Goal: Task Accomplishment & Management: Manage account settings

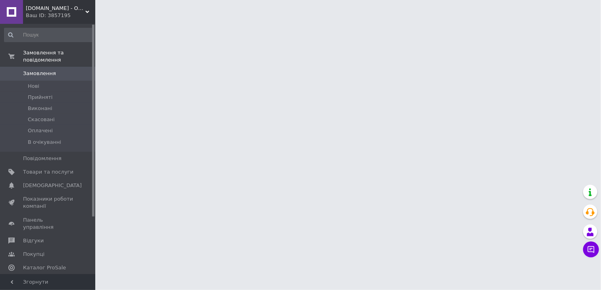
click at [161, 20] on html "[DOMAIN_NAME] - Обладнання від ТОПових виробників з піднебесної (Woodpecker,COX…" at bounding box center [300, 10] width 601 height 20
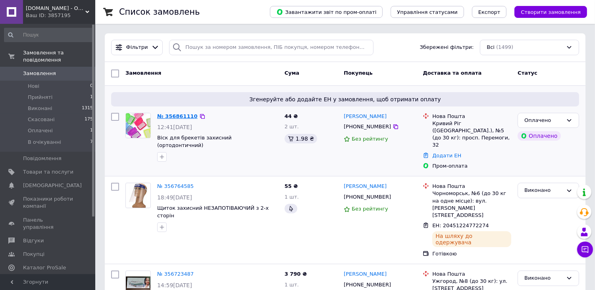
click at [164, 115] on link "№ 356861110" at bounding box center [177, 116] width 40 height 6
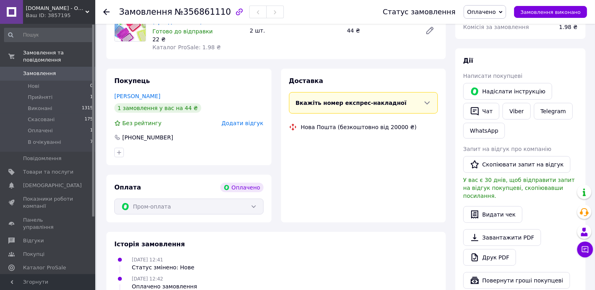
scroll to position [397, 0]
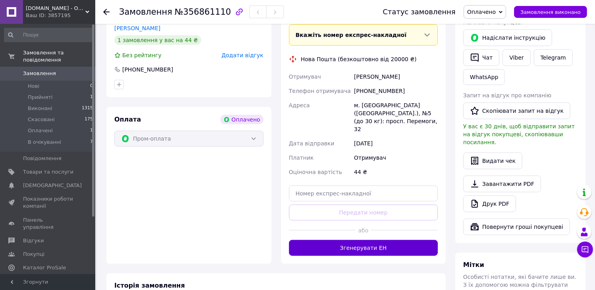
click at [370, 240] on button "Згенерувати ЕН" at bounding box center [363, 248] width 149 height 16
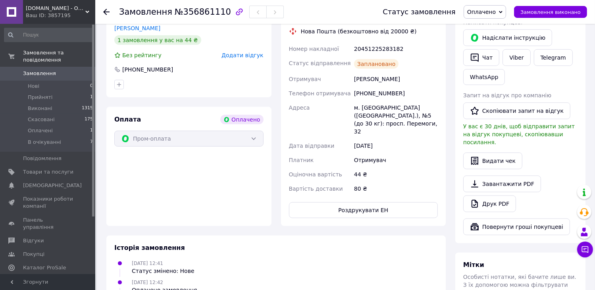
click at [495, 12] on span "Оплачено" at bounding box center [481, 12] width 29 height 6
click at [497, 27] on li "Прийнято" at bounding box center [485, 28] width 42 height 12
